Goal: Transaction & Acquisition: Purchase product/service

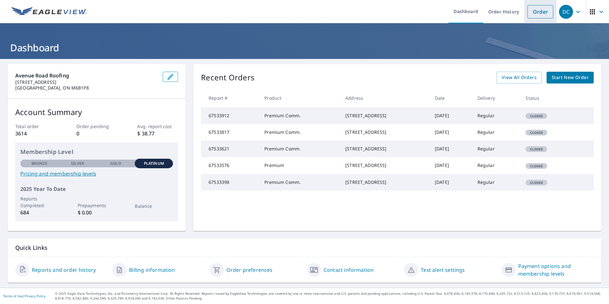
click at [534, 9] on link "Order" at bounding box center [540, 11] width 26 height 13
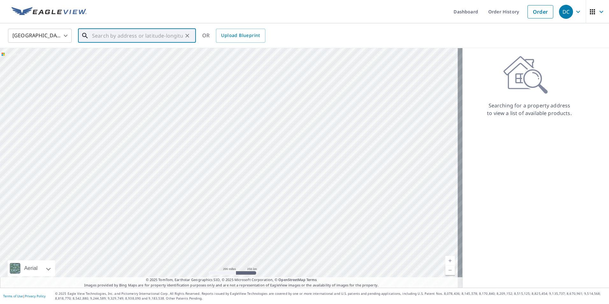
click at [95, 34] on input "text" at bounding box center [137, 36] width 91 height 18
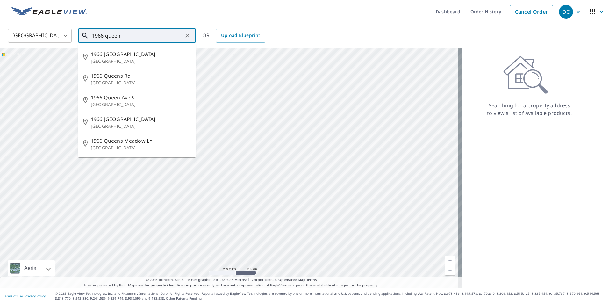
click at [109, 35] on input "1966 queen" at bounding box center [137, 36] width 91 height 18
click at [123, 36] on input "1966 Queen" at bounding box center [137, 36] width 91 height 18
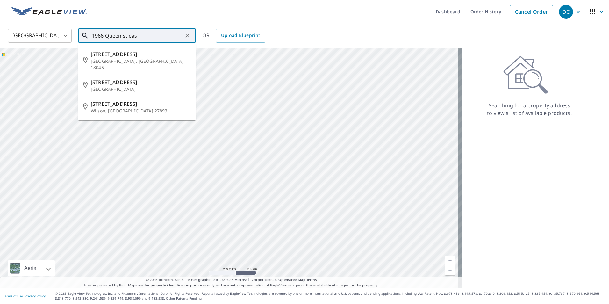
type input "1966 [GEOGRAPHIC_DATA]"
click at [156, 33] on input "1966 [GEOGRAPHIC_DATA]" at bounding box center [137, 36] width 91 height 18
click at [153, 35] on input "1966 [GEOGRAPHIC_DATA]" at bounding box center [137, 36] width 91 height 18
click at [186, 34] on icon "Clear" at bounding box center [187, 36] width 4 height 4
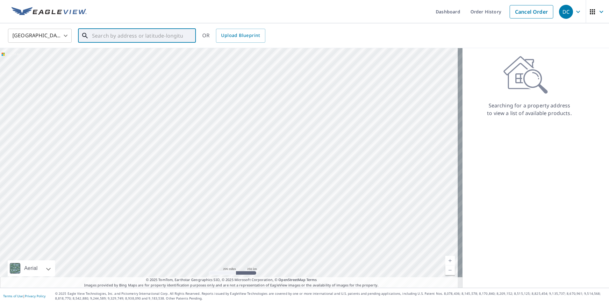
click at [100, 35] on input "text" at bounding box center [137, 36] width 91 height 18
type input "1966 [GEOGRAPHIC_DATA] on"
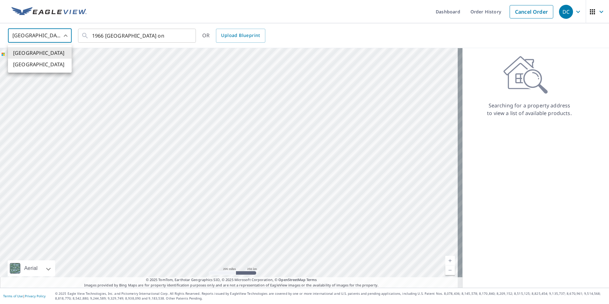
click at [65, 36] on body "DC DC Dashboard Order History Cancel Order DC [GEOGRAPHIC_DATA] [GEOGRAPHIC_DAT…" at bounding box center [304, 152] width 609 height 304
click at [57, 64] on li "[GEOGRAPHIC_DATA]" at bounding box center [40, 64] width 64 height 11
type input "CA"
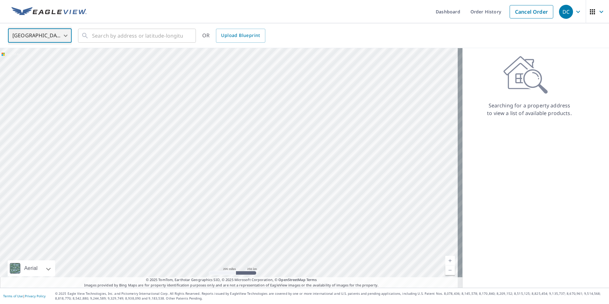
click at [183, 35] on div at bounding box center [187, 35] width 8 height 9
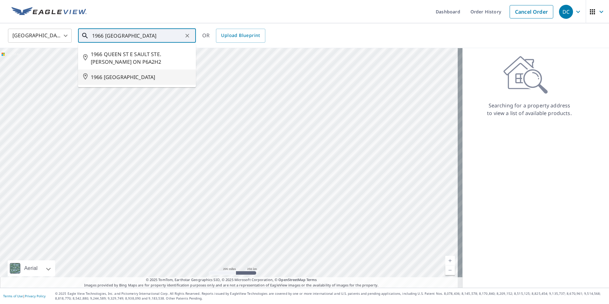
click at [186, 76] on span "1966 [GEOGRAPHIC_DATA]" at bounding box center [141, 77] width 100 height 8
type input "1966 [GEOGRAPHIC_DATA]"
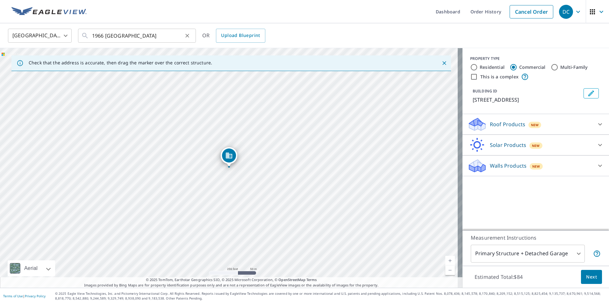
click at [183, 35] on button "Clear" at bounding box center [187, 35] width 9 height 9
click at [184, 36] on div at bounding box center [187, 35] width 8 height 9
click at [253, 34] on span "Upload Blueprint" at bounding box center [240, 36] width 39 height 8
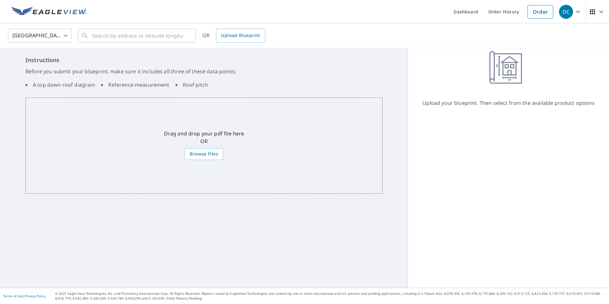
click at [67, 35] on body "DC DC Dashboard Order History Order DC [GEOGRAPHIC_DATA] [GEOGRAPHIC_DATA] ​ ​ …" at bounding box center [304, 152] width 609 height 304
click at [46, 63] on li "[GEOGRAPHIC_DATA]" at bounding box center [40, 64] width 64 height 11
type input "US"
click at [104, 36] on input "text" at bounding box center [137, 36] width 91 height 18
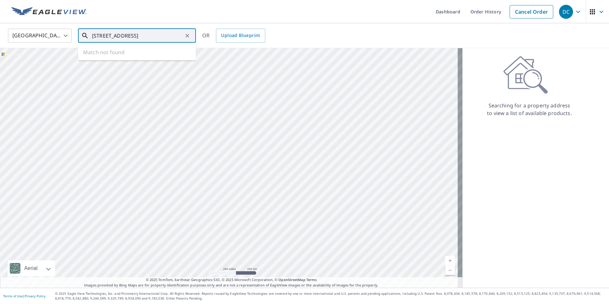
scroll to position [0, 9]
click at [84, 36] on icon at bounding box center [85, 36] width 8 height 8
type input "[STREET_ADDRESS]"
click at [66, 34] on body "DC DC Dashboard Order History Cancel Order DC [GEOGRAPHIC_DATA] [GEOGRAPHIC_DAT…" at bounding box center [304, 152] width 609 height 304
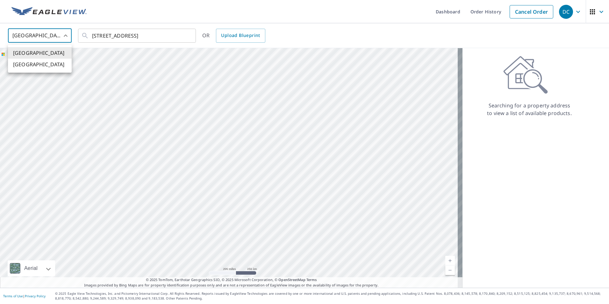
click at [46, 63] on li "[GEOGRAPHIC_DATA]" at bounding box center [40, 64] width 64 height 11
type input "CA"
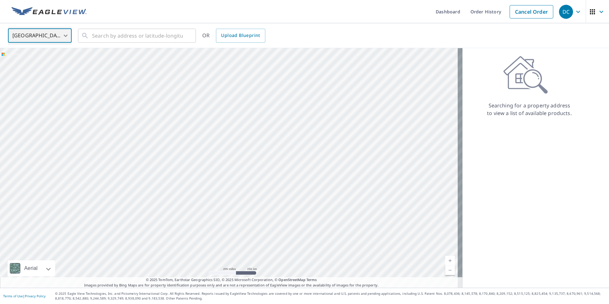
click at [90, 36] on div "​" at bounding box center [137, 36] width 118 height 14
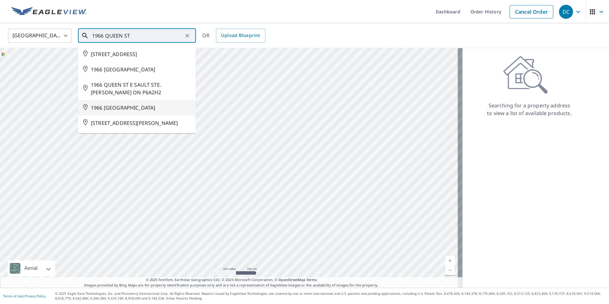
click at [141, 105] on span "1966 [GEOGRAPHIC_DATA]" at bounding box center [141, 108] width 100 height 8
type input "1966 [GEOGRAPHIC_DATA]"
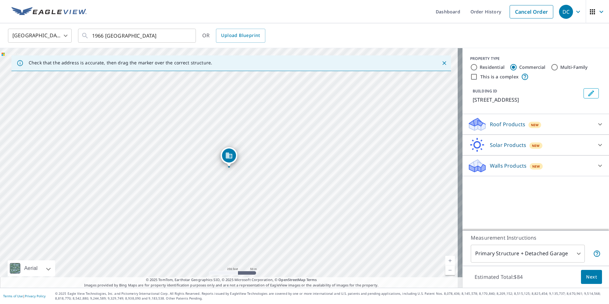
click at [550, 123] on div "Roof Products New" at bounding box center [529, 124] width 125 height 15
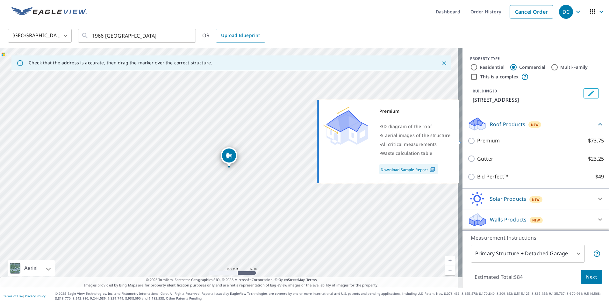
click at [467, 140] on input "Premium $73.75" at bounding box center [472, 141] width 10 height 8
checkbox input "true"
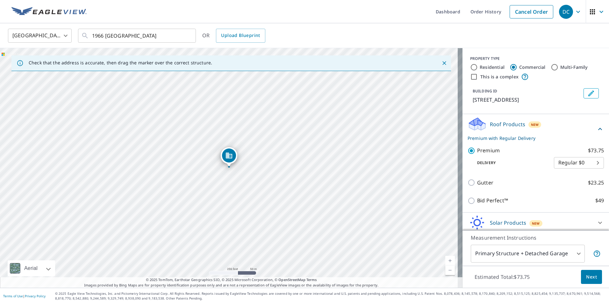
click at [587, 274] on span "Next" at bounding box center [591, 277] width 11 height 8
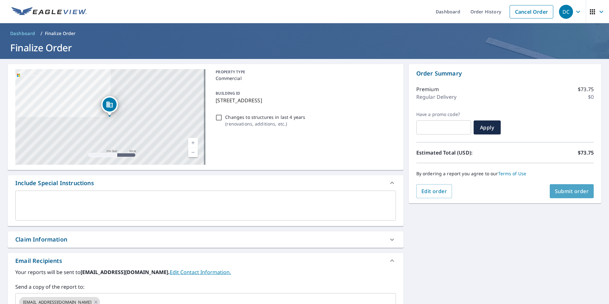
click at [564, 189] on span "Submit order" at bounding box center [571, 190] width 34 height 7
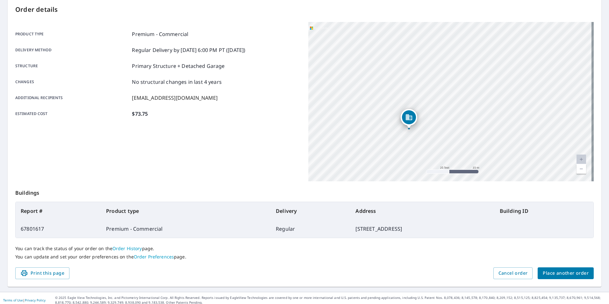
scroll to position [71, 0]
